Goal: Download file/media

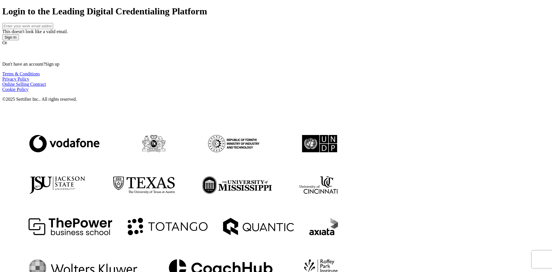
click at [53, 29] on input "text" at bounding box center [27, 26] width 51 height 6
type input "[EMAIL_ADDRESS][DOMAIN_NAME]"
click at [19, 40] on button "Sign In" at bounding box center [10, 37] width 17 height 6
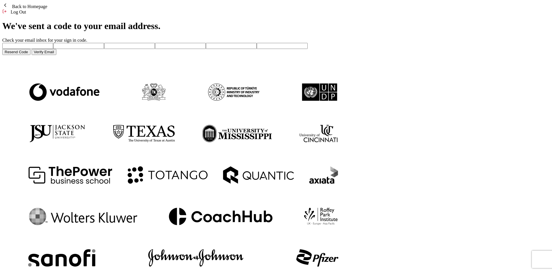
click at [53, 49] on input "number" at bounding box center [27, 46] width 51 height 6
type input "5"
type input "2"
type input "4"
type input "9"
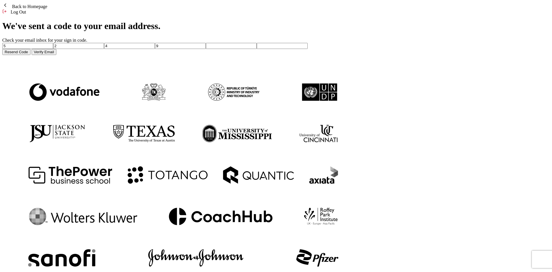
type input "4"
type input "5"
